Goal: Task Accomplishment & Management: Manage account settings

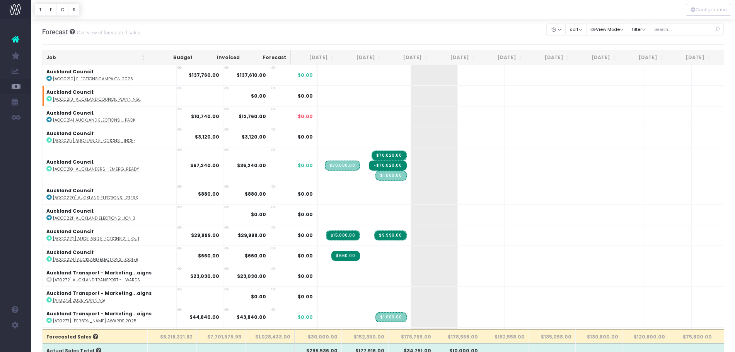
click at [416, 58] on th "[DATE]" at bounding box center [408, 57] width 47 height 15
click at [413, 54] on th "[DATE]" at bounding box center [408, 57] width 47 height 15
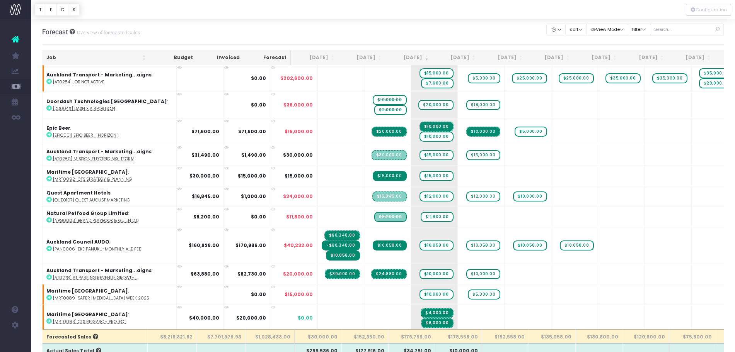
click at [421, 54] on th "[DATE]" at bounding box center [408, 57] width 47 height 15
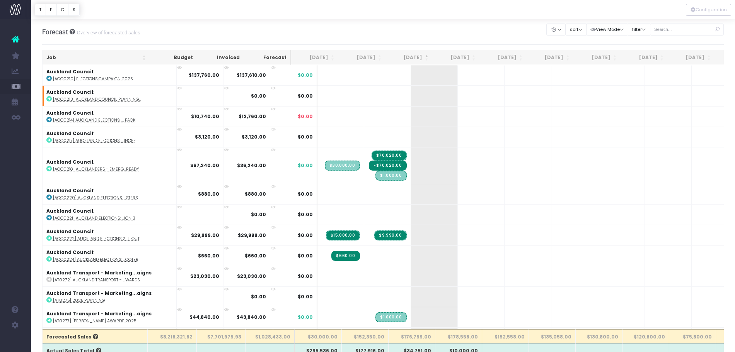
click at [90, 51] on th "Job" at bounding box center [96, 57] width 107 height 15
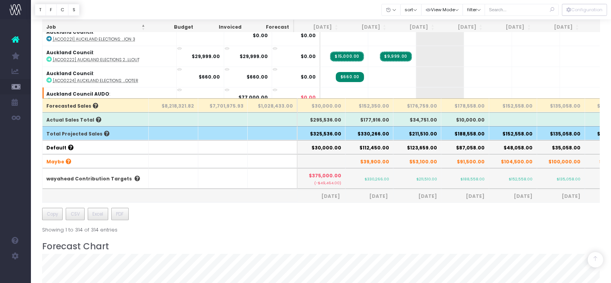
scroll to position [136, 0]
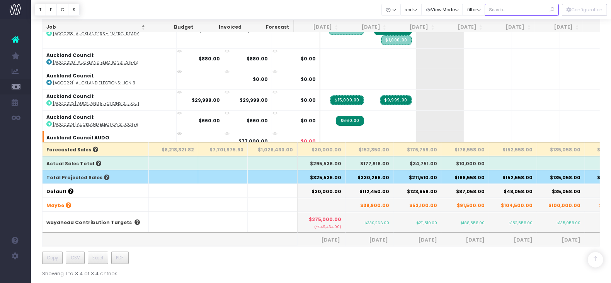
click at [504, 10] on input "text" at bounding box center [522, 10] width 74 height 12
click at [507, 10] on input "quest" at bounding box center [522, 10] width 74 height 12
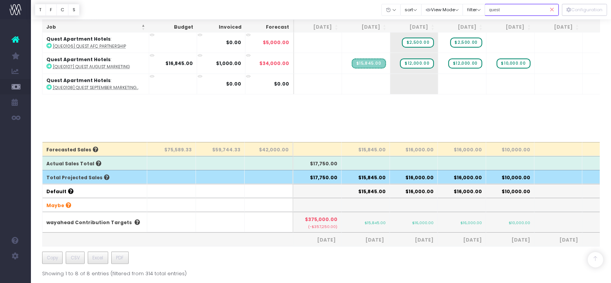
click at [507, 10] on input "quest" at bounding box center [522, 10] width 74 height 12
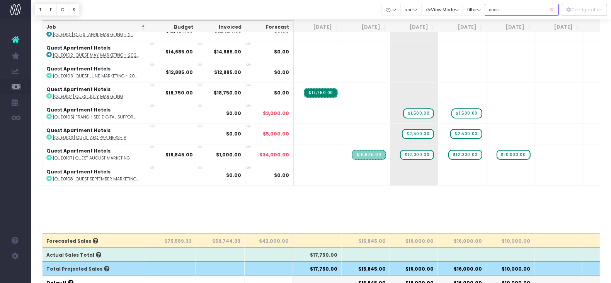
scroll to position [43, 0]
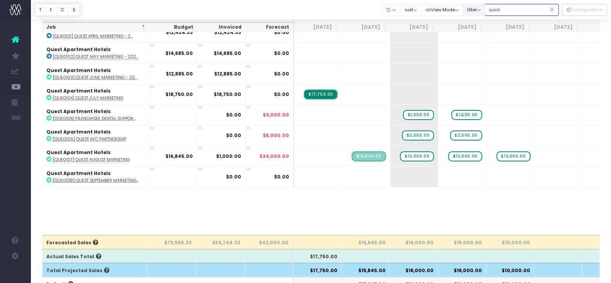
drag, startPoint x: 512, startPoint y: 10, endPoint x: 485, endPoint y: 6, distance: 27.7
click at [485, 6] on div "Clear Filters Hide Jul 2025 Aug 2025 Sep 2025 Oct 2025 Nov 2025 Dec 2025 Jan 20…" at bounding box center [470, 10] width 177 height 16
type input "Massey"
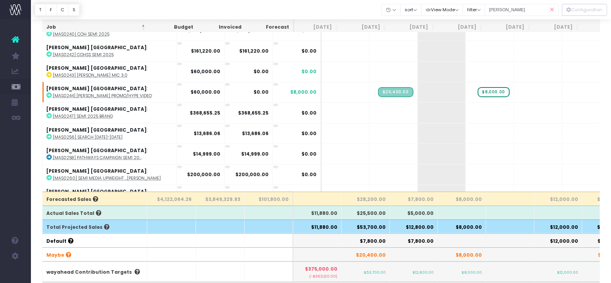
scroll to position [87, 0]
drag, startPoint x: 467, startPoint y: 90, endPoint x: 427, endPoint y: 87, distance: 39.9
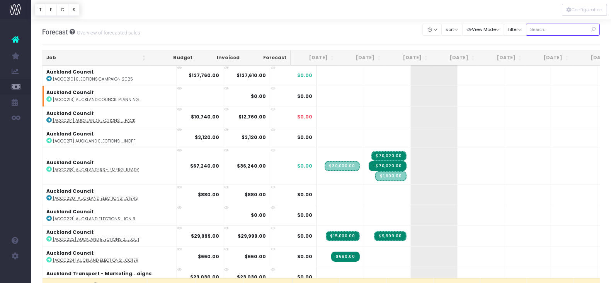
click at [553, 30] on input "text" at bounding box center [563, 30] width 74 height 12
type input "massey"
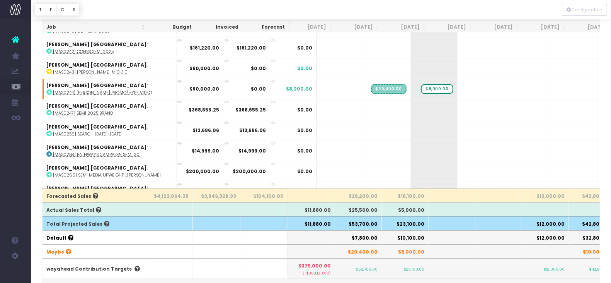
scroll to position [90, 0]
drag, startPoint x: 398, startPoint y: 220, endPoint x: 420, endPoint y: 222, distance: 22.1
click at [420, 222] on th "$23,100.00" at bounding box center [405, 223] width 47 height 14
click at [430, 231] on th at bounding box center [452, 237] width 47 height 14
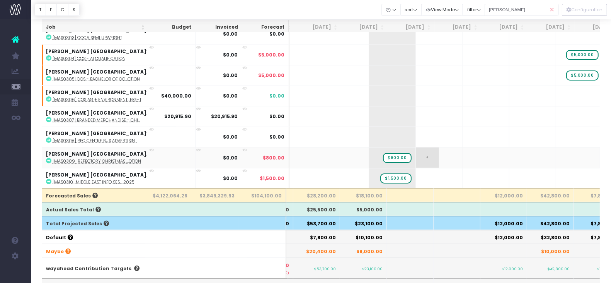
scroll to position [0, 0]
drag, startPoint x: 553, startPoint y: 9, endPoint x: 476, endPoint y: 9, distance: 76.9
click at [553, 9] on icon at bounding box center [552, 10] width 14 height 16
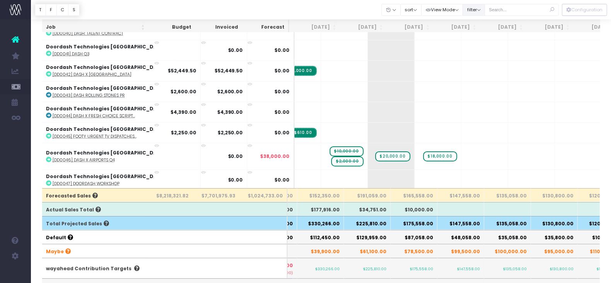
click at [476, 9] on button "filter" at bounding box center [474, 10] width 22 height 12
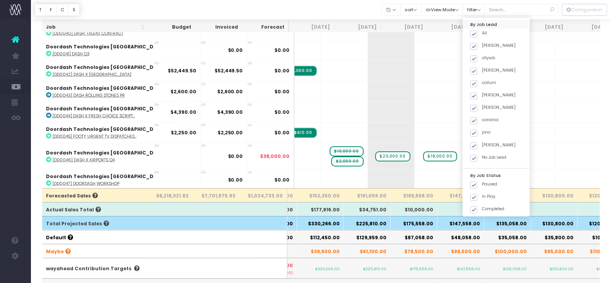
click at [475, 28] on div "By Job Lead" at bounding box center [496, 24] width 67 height 9
click at [474, 36] on span at bounding box center [473, 34] width 7 height 7
click at [482, 35] on input "All" at bounding box center [484, 32] width 5 height 5
checkbox input "false"
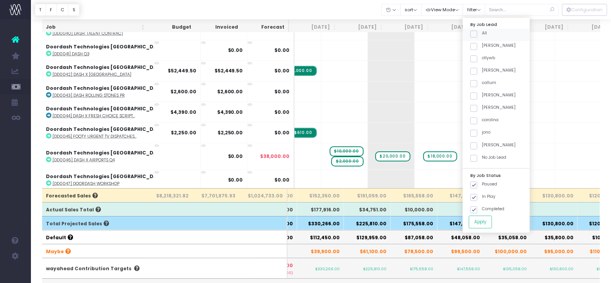
checkbox input "false"
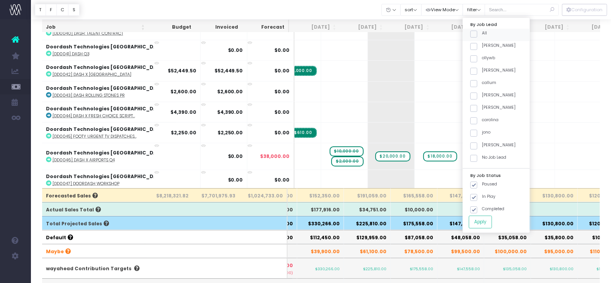
checkbox input "false"
click at [475, 83] on span at bounding box center [473, 83] width 7 height 7
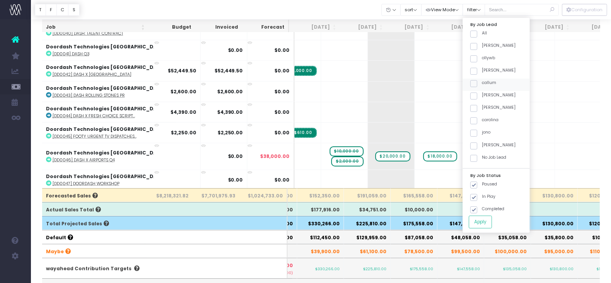
click at [482, 83] on input "callum" at bounding box center [484, 82] width 5 height 5
checkbox input "true"
click at [479, 219] on button "Apply" at bounding box center [480, 221] width 23 height 13
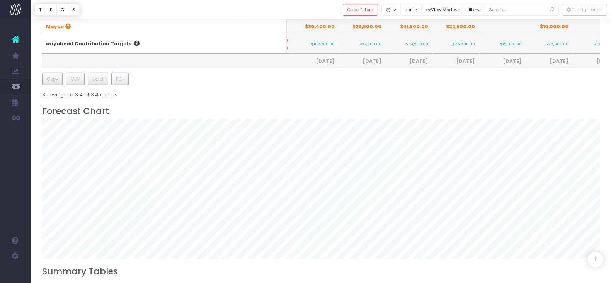
scroll to position [410, 0]
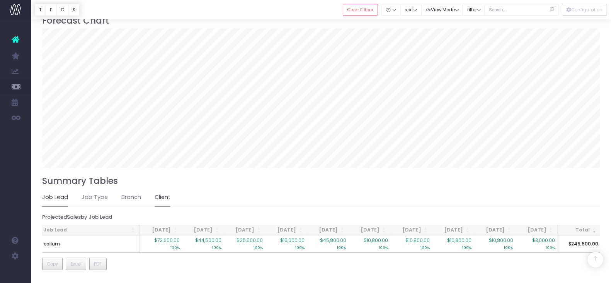
click at [162, 193] on link "Client" at bounding box center [163, 197] width 16 height 18
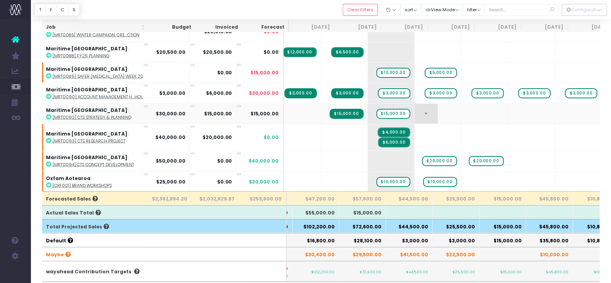
scroll to position [87, 0]
click at [376, 176] on span "$10,000.00" at bounding box center [393, 181] width 34 height 10
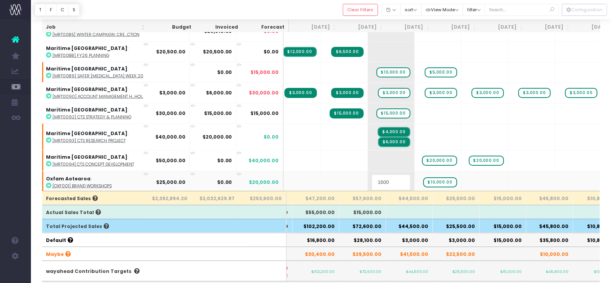
type input "16000"
click at [423, 176] on span "$10,000.00" at bounding box center [440, 181] width 34 height 10
type input "0"
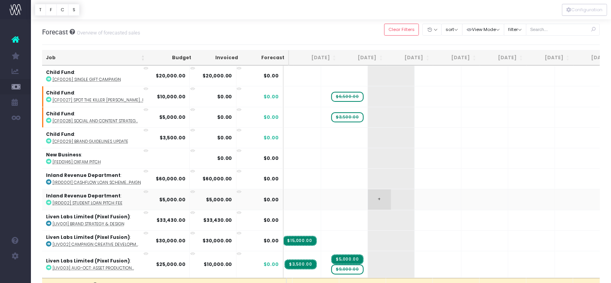
scroll to position [0, 0]
click at [368, 138] on span "+" at bounding box center [379, 138] width 23 height 20
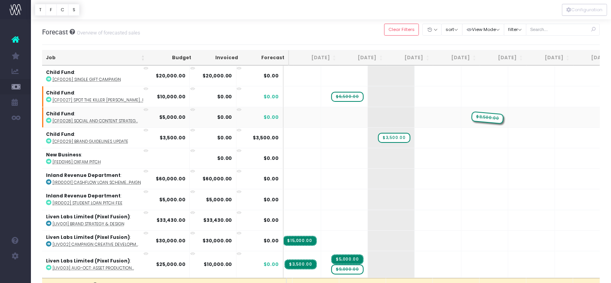
drag, startPoint x: 325, startPoint y: 118, endPoint x: 451, endPoint y: 114, distance: 126.4
drag, startPoint x: 320, startPoint y: 95, endPoint x: 350, endPoint y: 94, distance: 29.4
click at [368, 74] on span "+" at bounding box center [379, 76] width 23 height 20
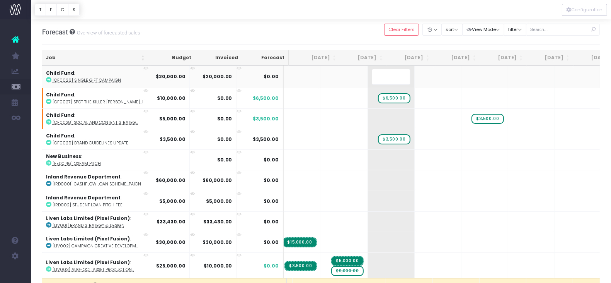
type input "1"
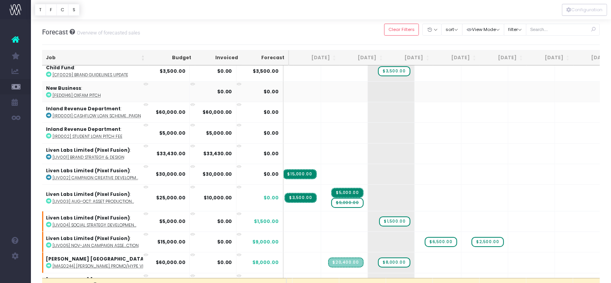
scroll to position [68, 43]
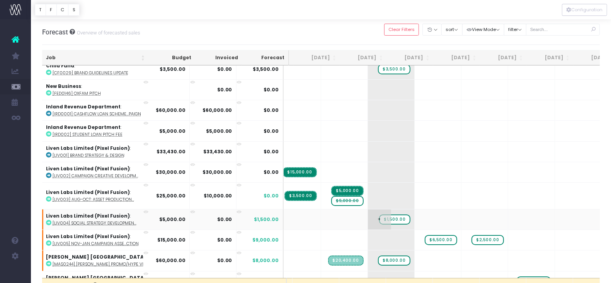
click at [379, 217] on span "$1,500.00" at bounding box center [394, 219] width 31 height 10
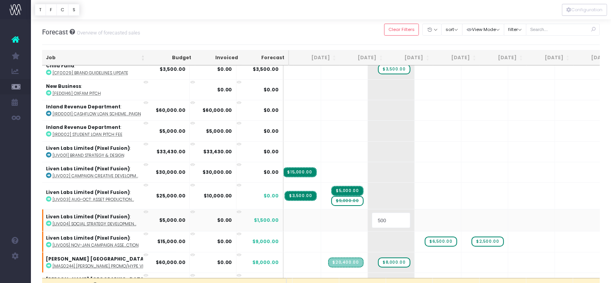
type input "5000"
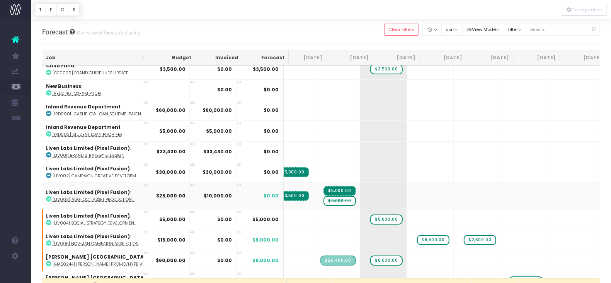
scroll to position [0, 44]
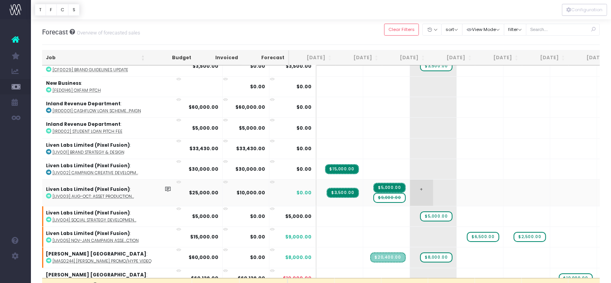
click at [410, 190] on span "+" at bounding box center [421, 192] width 23 height 26
type input "3000"
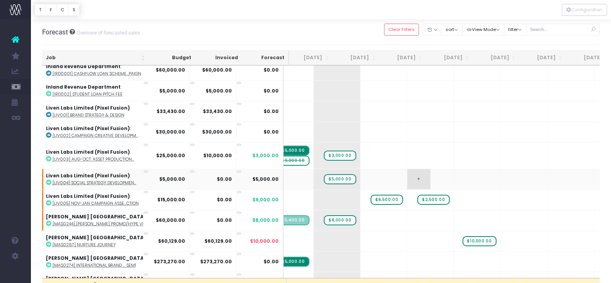
scroll to position [110, 97]
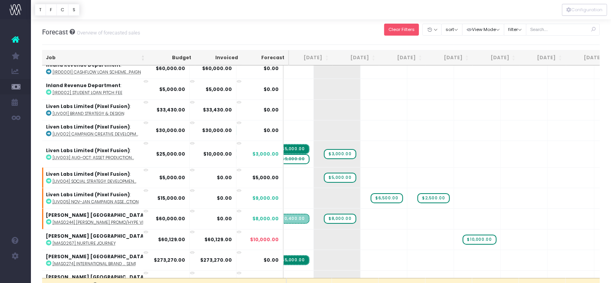
drag, startPoint x: 392, startPoint y: 28, endPoint x: 238, endPoint y: 40, distance: 155.0
click at [392, 28] on button "Clear Filters" at bounding box center [401, 30] width 35 height 12
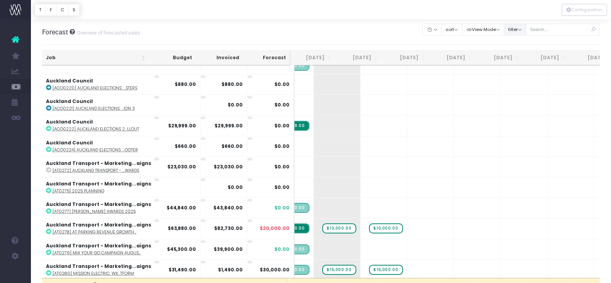
click at [509, 30] on button "filter" at bounding box center [515, 30] width 22 height 12
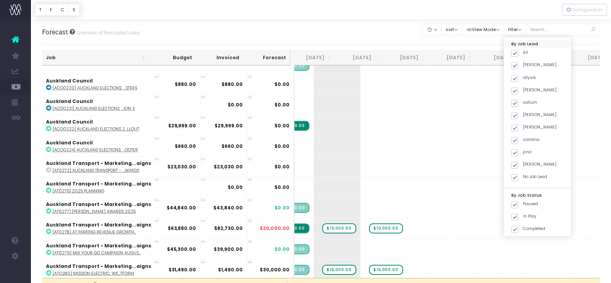
click at [513, 46] on div "By Job Lead" at bounding box center [537, 44] width 67 height 9
click at [516, 53] on span at bounding box center [514, 53] width 7 height 7
click at [523, 53] on input "All" at bounding box center [525, 51] width 5 height 5
checkbox input "false"
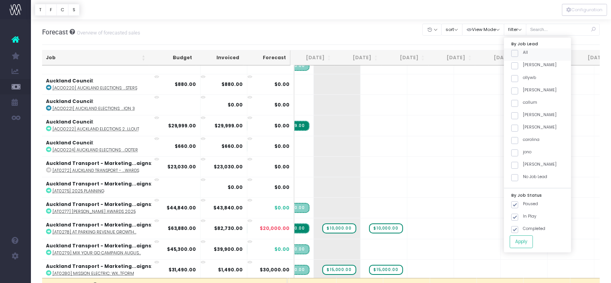
checkbox input "false"
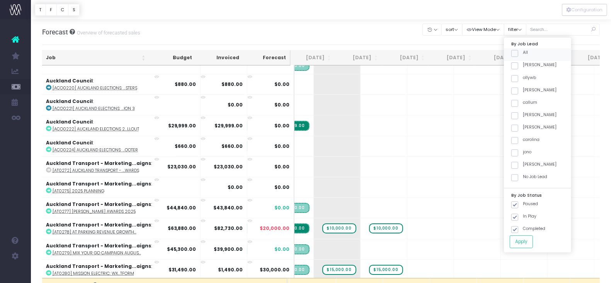
checkbox input "false"
click at [517, 140] on span at bounding box center [514, 140] width 7 height 7
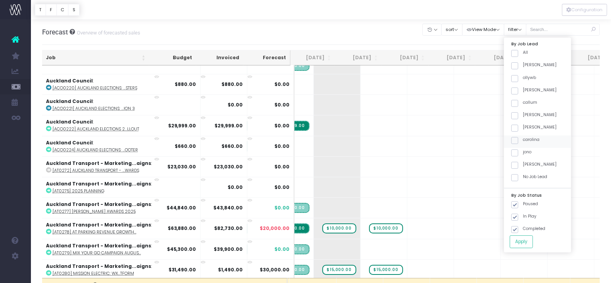
click at [523, 140] on input "carolina" at bounding box center [525, 138] width 5 height 5
checkbox input "true"
click at [523, 242] on button "Apply" at bounding box center [521, 241] width 23 height 13
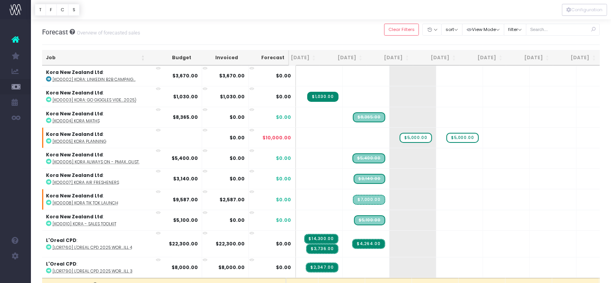
scroll to position [391, 17]
click at [107, 200] on abbr "[KO0008] Kora Tik Tok Launch" at bounding box center [86, 203] width 66 height 6
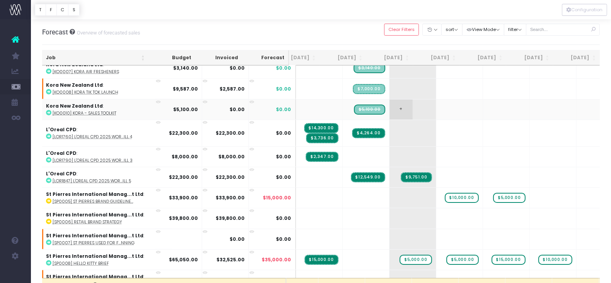
scroll to position [516, 17]
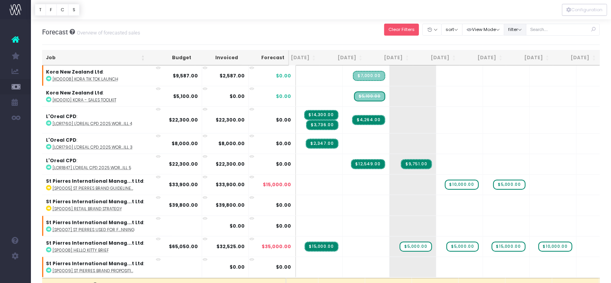
click at [406, 29] on button "Clear Filters" at bounding box center [401, 30] width 35 height 12
click at [513, 30] on button "filter" at bounding box center [515, 30] width 22 height 12
checkbox input "true"
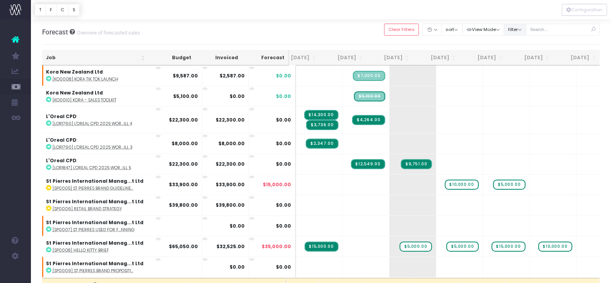
checkbox input "true"
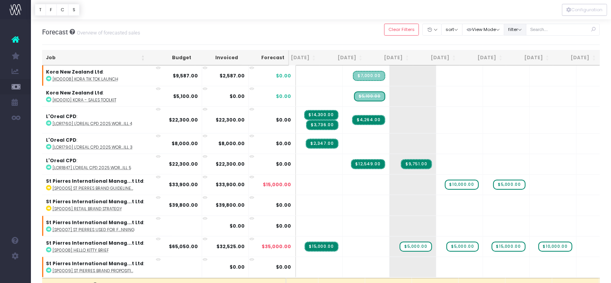
checkbox input "true"
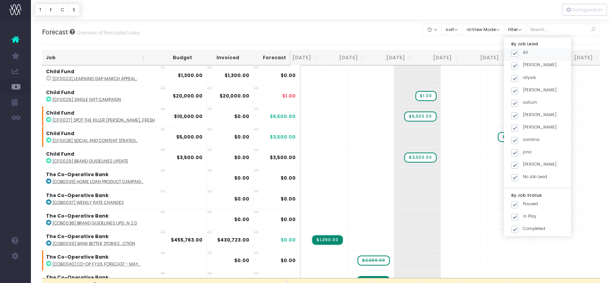
click at [516, 54] on span at bounding box center [514, 53] width 7 height 7
click at [523, 54] on input "All" at bounding box center [525, 51] width 5 height 5
checkbox input "false"
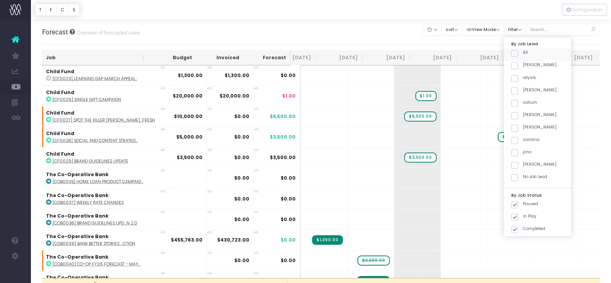
checkbox input "false"
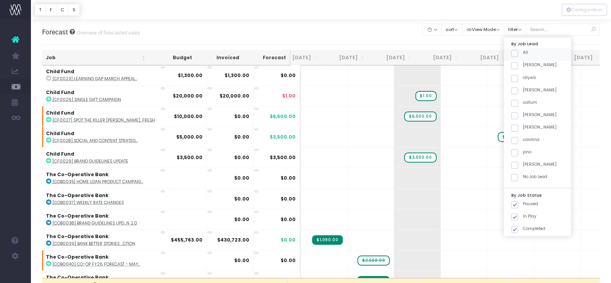
checkbox input "false"
click at [517, 89] on span at bounding box center [514, 90] width 7 height 7
click at [523, 89] on input "[PERSON_NAME]" at bounding box center [525, 89] width 5 height 5
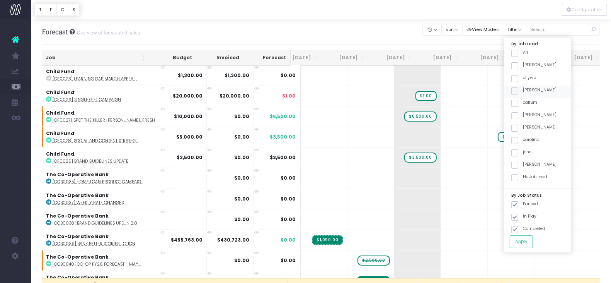
checkbox input "true"
click at [519, 240] on button "Apply" at bounding box center [521, 241] width 23 height 13
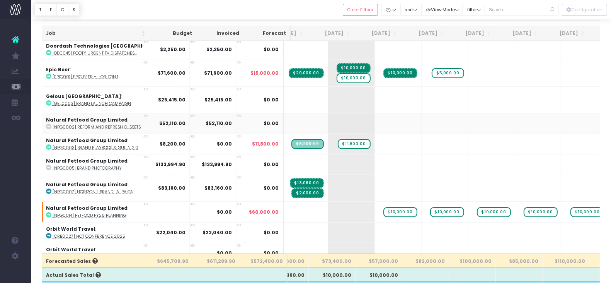
scroll to position [296, 78]
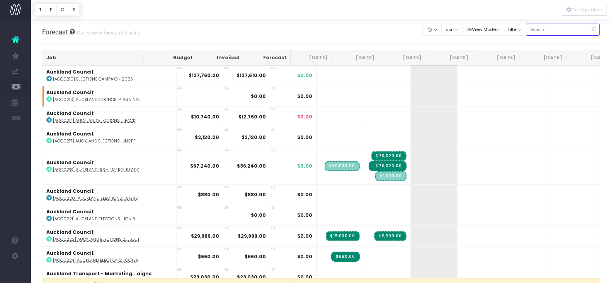
click at [548, 30] on input "text" at bounding box center [563, 30] width 74 height 12
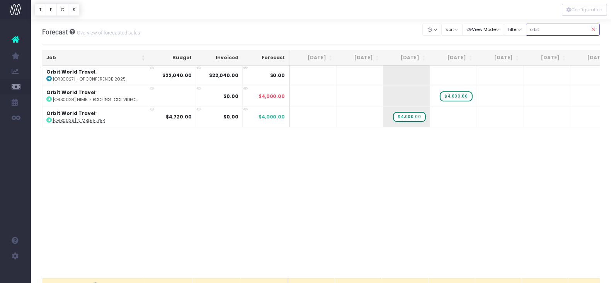
type input "orbit"
click at [591, 30] on icon at bounding box center [593, 30] width 14 height 16
click at [594, 30] on icon at bounding box center [593, 30] width 14 height 16
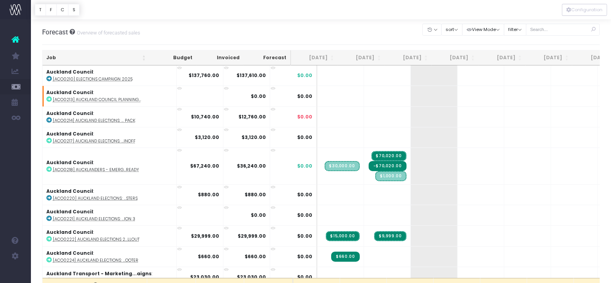
click at [177, 247] on icon at bounding box center [179, 248] width 5 height 5
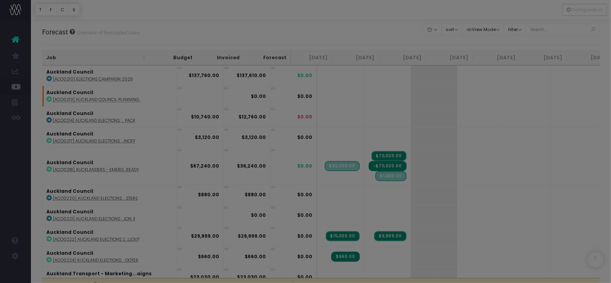
scroll to position [353, 0]
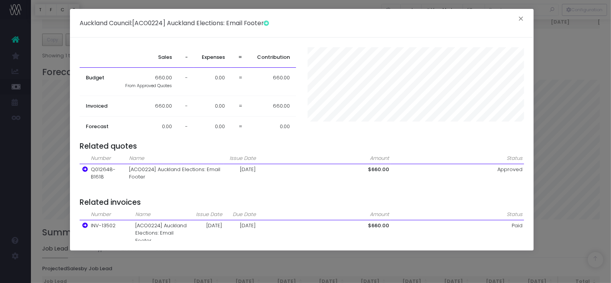
click at [205, 264] on div "Auckland Council : [ACO0224] [GEOGRAPHIC_DATA] Elections: Email Footer × Sales …" at bounding box center [305, 141] width 611 height 283
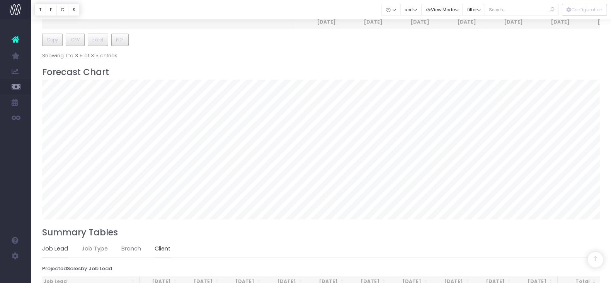
click at [165, 244] on link "Client" at bounding box center [163, 249] width 16 height 18
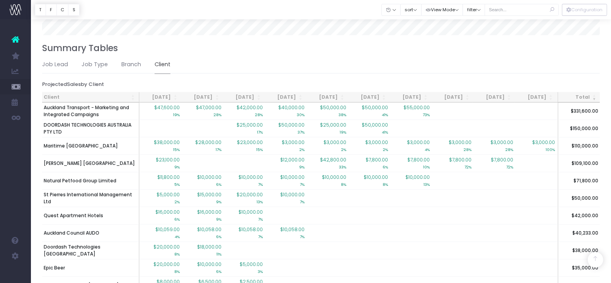
scroll to position [538, 0]
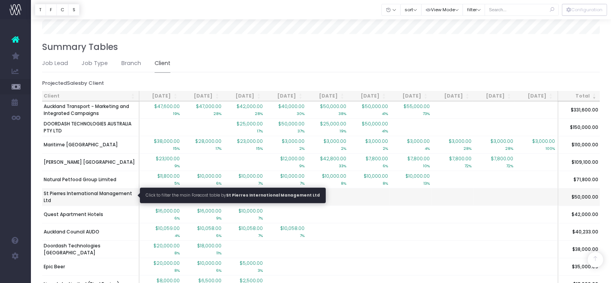
click at [124, 191] on span "St Pierres International Management Ltd" at bounding box center [91, 197] width 94 height 14
type input ""St Pierres International Management Ltd""
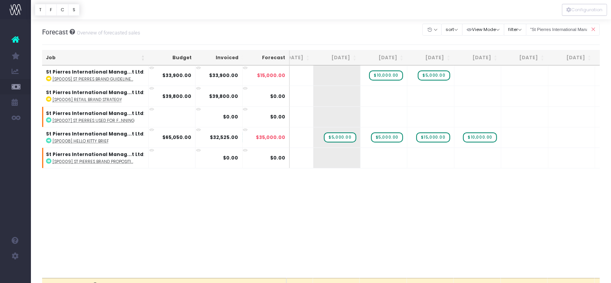
scroll to position [0, 12]
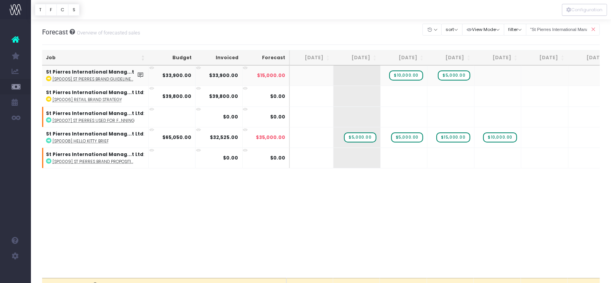
click at [105, 77] on abbr "[SP0005] St Pierres Brand Guideline..." at bounding box center [93, 79] width 81 height 6
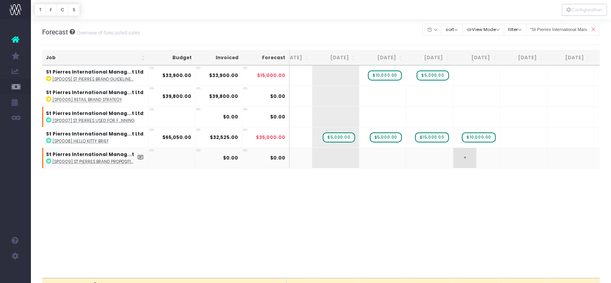
scroll to position [0, 95]
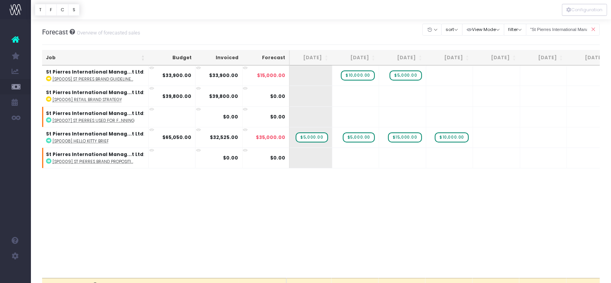
click at [594, 27] on icon at bounding box center [593, 30] width 14 height 16
click at [593, 27] on icon at bounding box center [593, 30] width 14 height 16
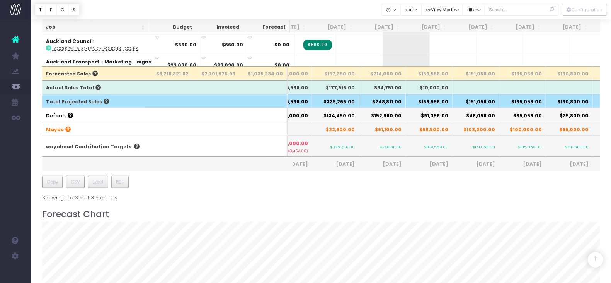
scroll to position [198, 0]
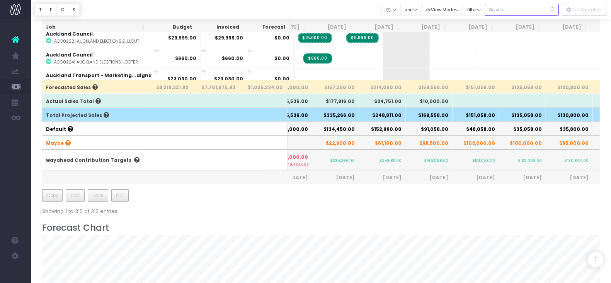
click at [507, 9] on input "text" at bounding box center [522, 10] width 74 height 12
type input "co-op"
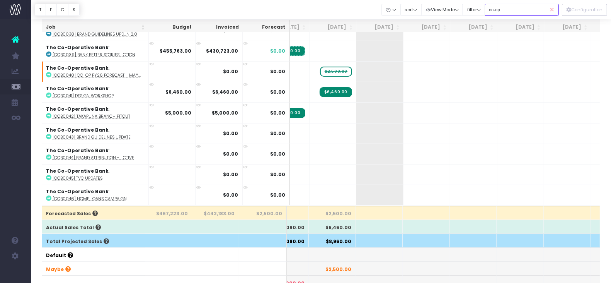
scroll to position [15, 28]
click at [373, 186] on span "+" at bounding box center [367, 195] width 23 height 20
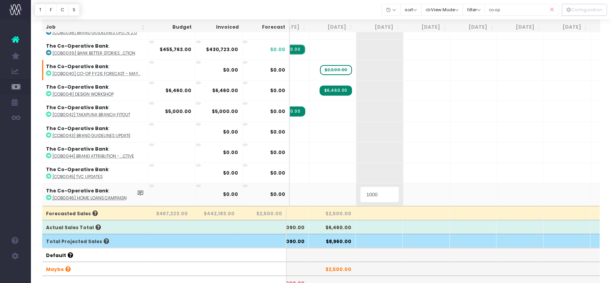
type input "10000"
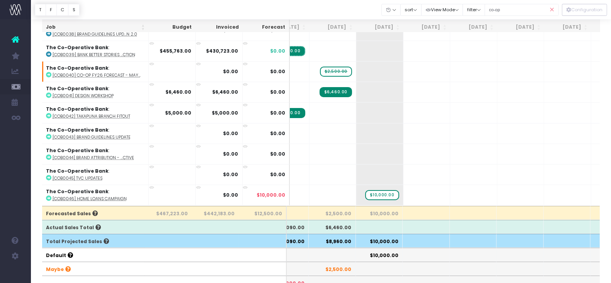
click at [83, 196] on abbr "[COB0046] Home Loans Campaign" at bounding box center [90, 199] width 74 height 6
click at [553, 10] on icon at bounding box center [552, 10] width 14 height 16
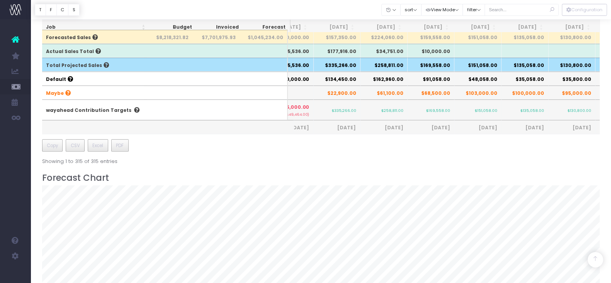
scroll to position [225, 0]
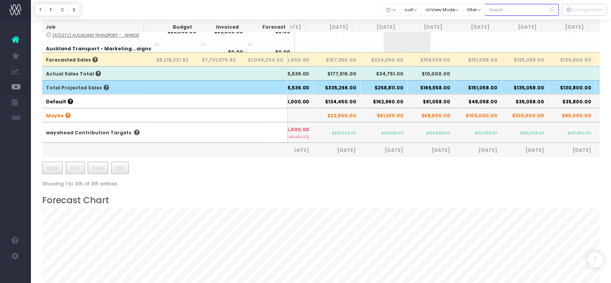
click at [522, 14] on input "text" at bounding box center [522, 10] width 74 height 12
type input "bris"
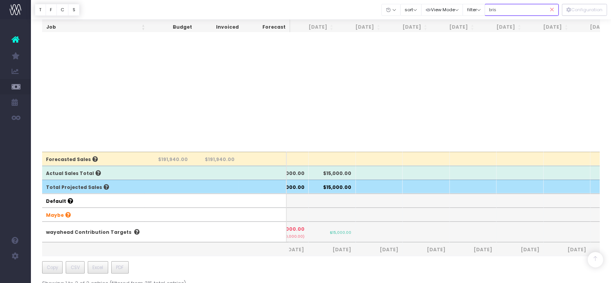
scroll to position [0, 0]
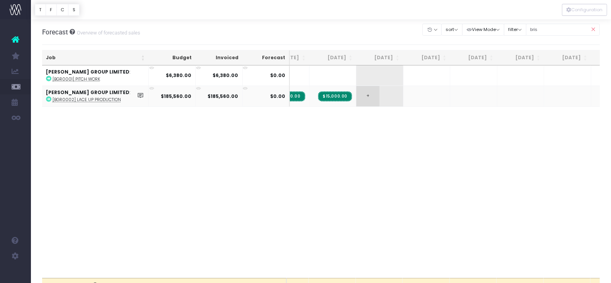
click at [369, 91] on span "+" at bounding box center [367, 96] width 23 height 20
type input "5000"
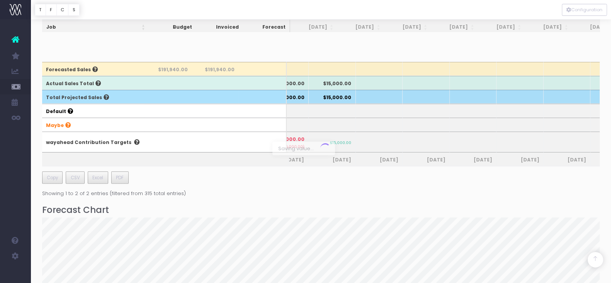
scroll to position [0, 28]
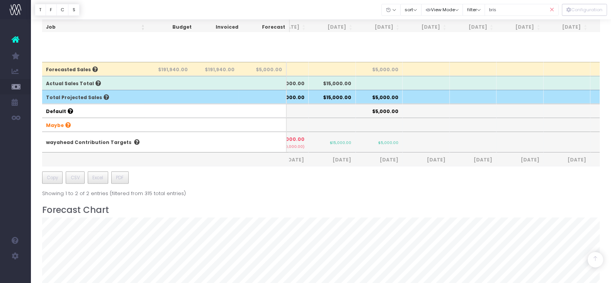
drag, startPoint x: 552, startPoint y: 10, endPoint x: 548, endPoint y: 11, distance: 4.2
click at [552, 10] on icon at bounding box center [552, 10] width 14 height 16
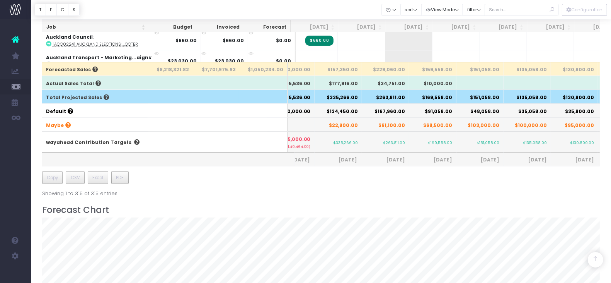
click at [548, 10] on icon at bounding box center [552, 10] width 14 height 16
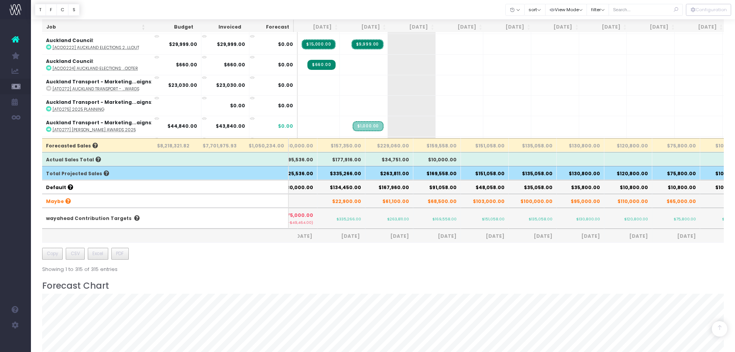
scroll to position [0, 28]
